Goal: Find specific page/section: Find specific page/section

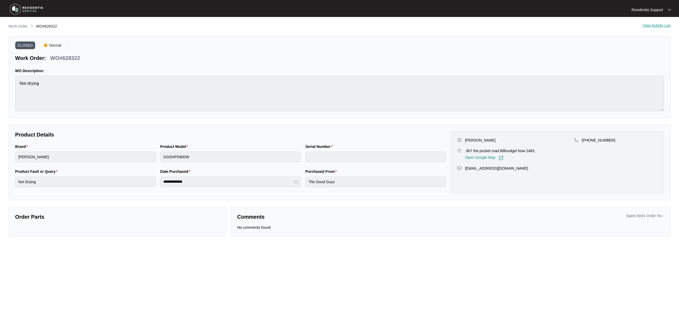
click at [29, 6] on img at bounding box center [26, 9] width 37 height 16
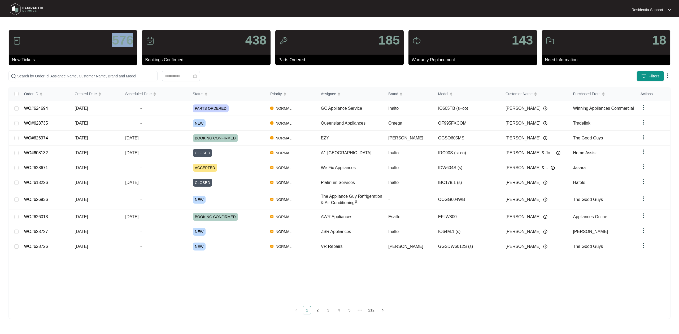
drag, startPoint x: 134, startPoint y: 40, endPoint x: 109, endPoint y: 36, distance: 25.6
click at [109, 36] on div "576" at bounding box center [73, 42] width 128 height 25
click at [226, 71] on div at bounding box center [180, 76] width 345 height 11
drag, startPoint x: 116, startPoint y: 40, endPoint x: 142, endPoint y: 41, distance: 26.6
click at [142, 41] on div "576 New Tickets 438 Bookings Confirmed 185 Parts Ordered 143 Warranty Replaceme…" at bounding box center [339, 48] width 667 height 36
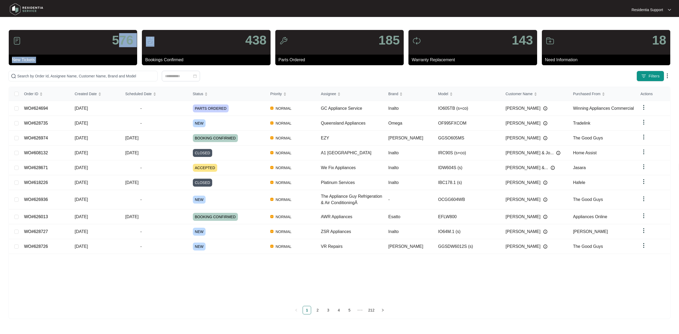
click at [136, 41] on div "576" at bounding box center [73, 42] width 128 height 25
click at [645, 79] on button "Filters" at bounding box center [651, 76] width 28 height 11
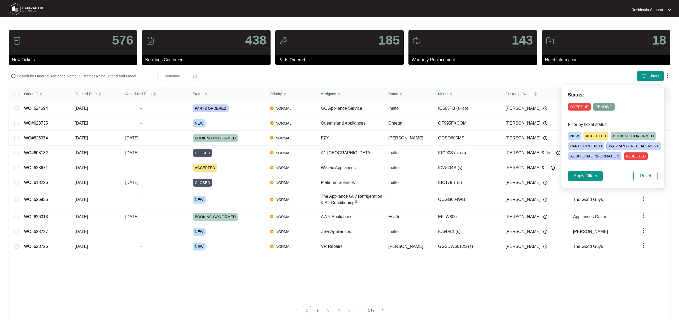
click at [580, 133] on span "NEW" at bounding box center [575, 136] width 14 height 8
click at [593, 179] on span "Apply Filters" at bounding box center [585, 176] width 23 height 6
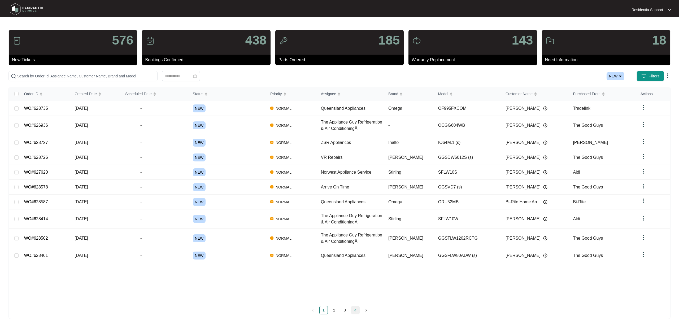
click at [354, 312] on link "4" at bounding box center [356, 310] width 8 height 8
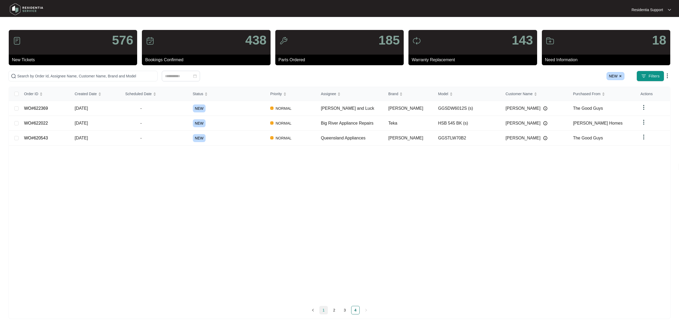
click at [326, 312] on link "1" at bounding box center [324, 310] width 8 height 8
